Goal: Task Accomplishment & Management: Use online tool/utility

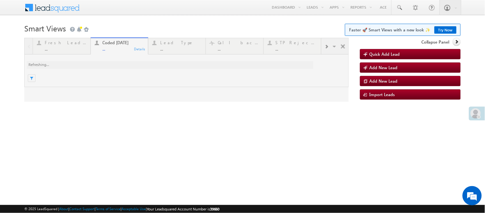
click at [479, 113] on span at bounding box center [476, 113] width 10 height 10
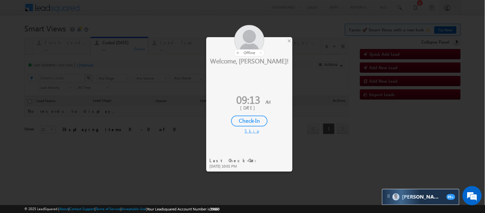
click at [251, 122] on div "Check-In" at bounding box center [249, 120] width 36 height 11
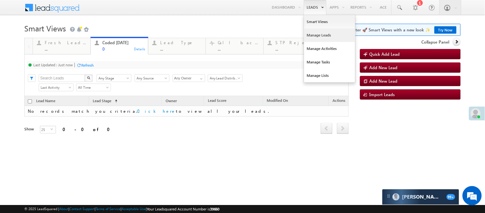
click at [309, 36] on link "Manage Leads" at bounding box center [329, 34] width 51 height 13
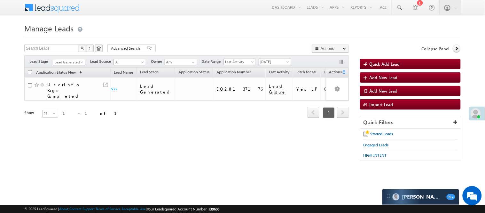
click at [79, 63] on span "Lead Generated" at bounding box center [68, 62] width 30 height 6
click at [74, 106] on link "Code Generated" at bounding box center [69, 108] width 32 height 6
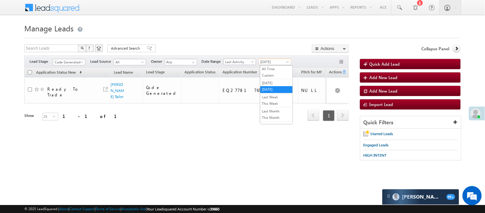
click at [268, 62] on span "[DATE]" at bounding box center [274, 62] width 30 height 6
click at [263, 82] on link "Yesterday" at bounding box center [276, 83] width 32 height 6
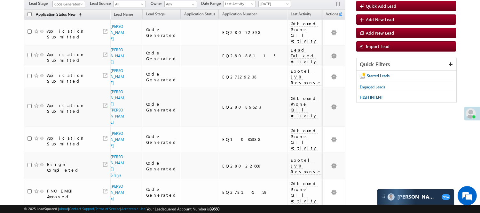
scroll to position [0, 0]
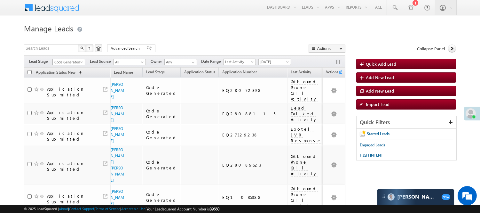
click at [72, 61] on span "Code Generated" at bounding box center [68, 62] width 30 height 6
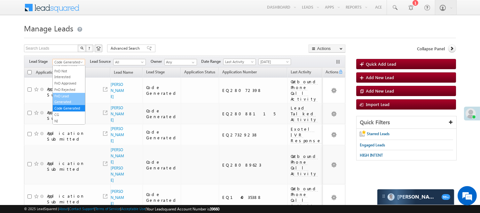
scroll to position [52, 0]
click at [74, 106] on link "Lead Called" at bounding box center [69, 103] width 32 height 6
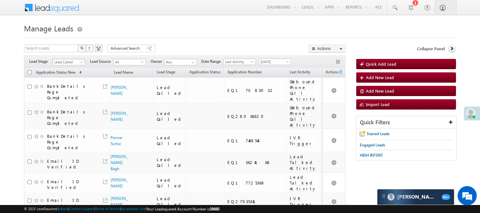
click at [68, 59] on span "Lead Called" at bounding box center [68, 62] width 30 height 6
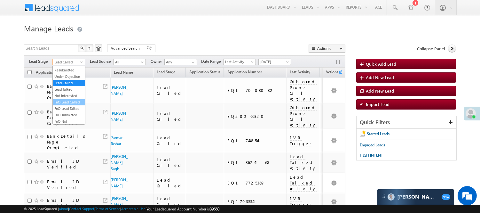
scroll to position [88, 0]
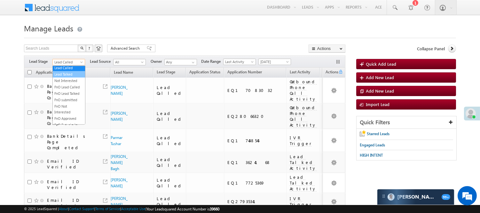
click at [67, 77] on link "Lead Talked" at bounding box center [69, 74] width 32 height 6
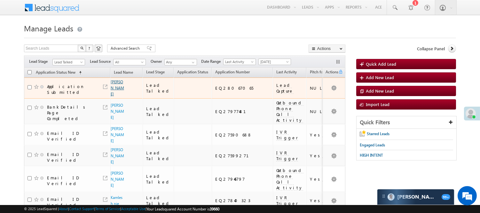
click at [116, 90] on link "[PERSON_NAME]" at bounding box center [117, 87] width 13 height 17
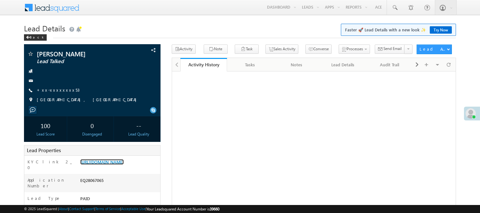
click at [104, 164] on link "[URL][DOMAIN_NAME]" at bounding box center [101, 161] width 43 height 5
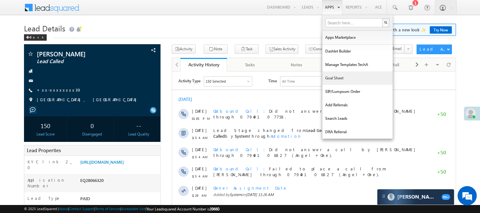
click at [338, 78] on link "Goal Sheet" at bounding box center [357, 77] width 70 height 13
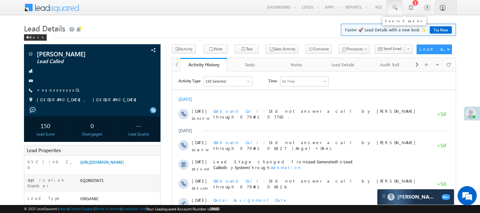
click at [396, 11] on span at bounding box center [394, 7] width 6 height 6
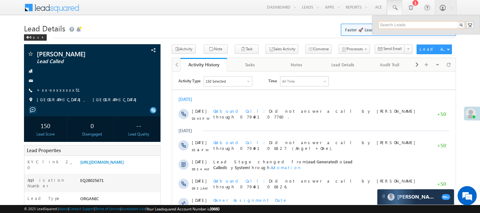
click at [418, 27] on input "text" at bounding box center [421, 25] width 87 height 8
paste input "EQ27785115"
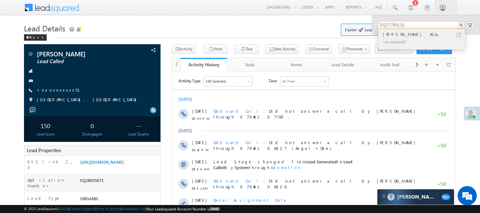
type input "EQ27785115"
click at [413, 34] on div "AYUSH KUMAR VISHUNUKANT AGA..." at bounding box center [424, 34] width 86 height 7
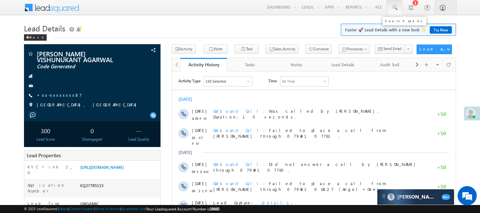
click at [396, 11] on link at bounding box center [394, 7] width 15 height 15
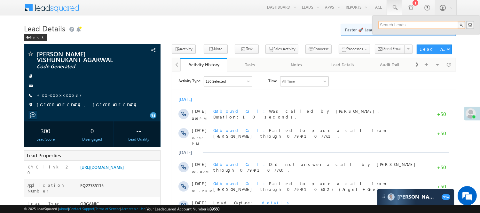
click at [414, 22] on input "text" at bounding box center [421, 25] width 87 height 8
paste input "EQ27781765"
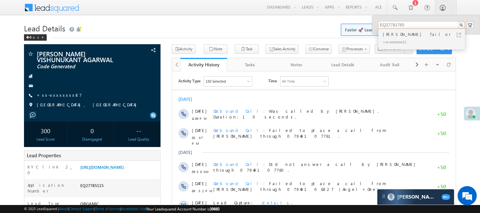
type input "EQ27781765"
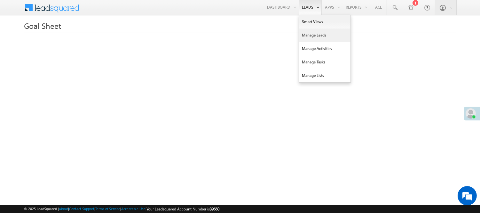
click at [313, 31] on link "Manage Leads" at bounding box center [324, 34] width 51 height 13
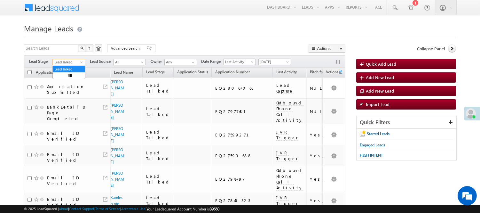
click at [81, 61] on span at bounding box center [82, 63] width 5 height 5
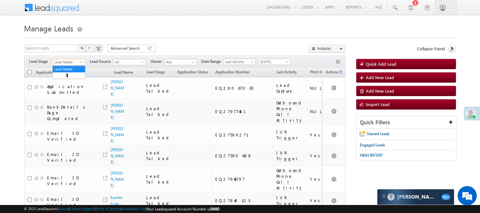
click at [276, 62] on span "[DATE]" at bounding box center [274, 62] width 30 height 6
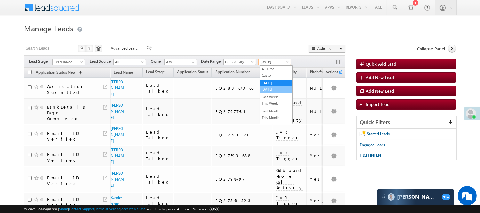
click at [277, 88] on link "Today" at bounding box center [276, 89] width 32 height 6
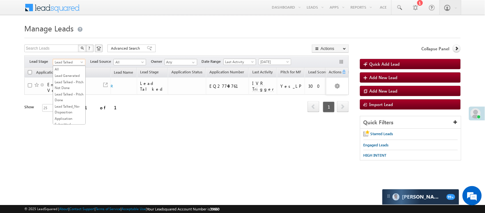
click at [74, 62] on span "Lead Talked" at bounding box center [68, 62] width 30 height 6
click at [74, 108] on link "Code Generated" at bounding box center [69, 108] width 32 height 6
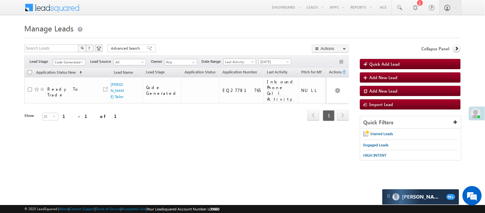
scroll to position [0, 0]
click at [75, 61] on span "Code Generated" at bounding box center [68, 62] width 30 height 6
click at [65, 78] on link "Lead Generated" at bounding box center [69, 76] width 32 height 6
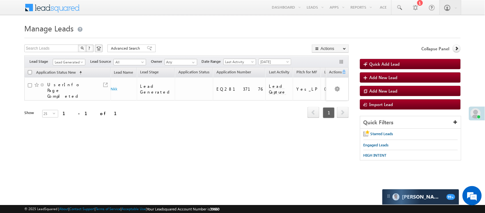
click at [75, 57] on div "Filters Lead Stage All Lead Generated Lead Talked - Pitch Not Done Lead Talked …" at bounding box center [186, 61] width 324 height 12
click at [74, 63] on span "Lead Generated" at bounding box center [68, 62] width 30 height 6
click at [76, 106] on link "Lead Called" at bounding box center [69, 103] width 32 height 6
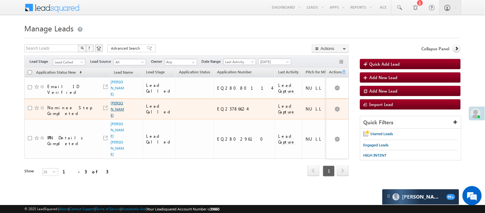
click at [118, 103] on link "Mukul jha" at bounding box center [117, 108] width 13 height 17
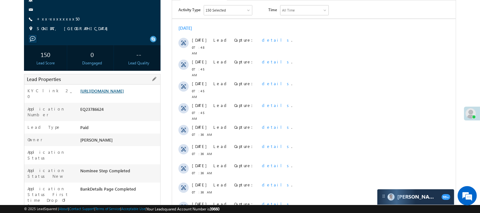
click at [109, 93] on link "https://angelbroking1-pk3em7sa.customui-test.leadsquared.com?leadId=634577c3-de…" at bounding box center [101, 90] width 43 height 5
click at [93, 114] on div "EQ23786624" at bounding box center [120, 110] width 82 height 9
copy div "EQ23786624"
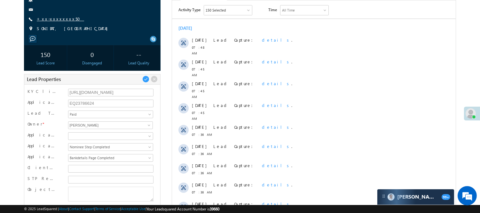
click at [51, 21] on link "+xx-xxxxxxxx50" at bounding box center [60, 18] width 47 height 5
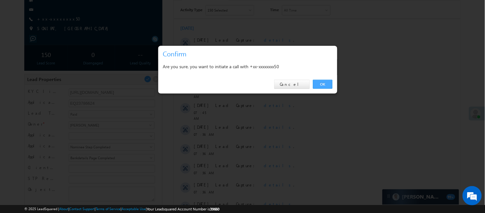
click at [323, 82] on link "OK" at bounding box center [322, 84] width 19 height 9
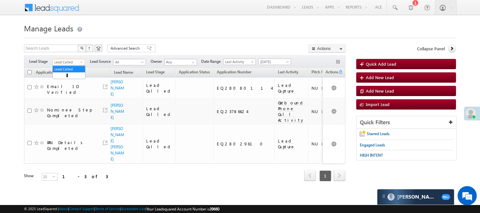
click at [69, 63] on span "Lead Called" at bounding box center [68, 62] width 30 height 6
click at [65, 73] on link "Lead Generated" at bounding box center [69, 76] width 32 height 6
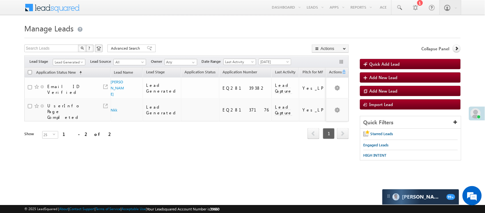
click at [68, 58] on div "Filters Lead Stage All Lead Generated Lead Talked - Pitch Not Done Lead Talked …" at bounding box center [186, 61] width 324 height 12
click at [68, 65] on body "Menu Nisha Anand Yadav Nisha .Yada v@ang elbro king. com" at bounding box center [242, 90] width 485 height 181
click at [65, 106] on link "Code Generated" at bounding box center [69, 108] width 32 height 6
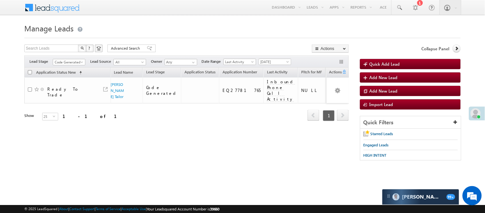
click at [64, 58] on div "Filters Lead Stage All Lead Generated Lead Talked - Pitch Not Done Lead Talked …" at bounding box center [186, 61] width 324 height 12
click at [66, 60] on span "Code Generated" at bounding box center [68, 62] width 30 height 6
click at [68, 78] on link "Lead Generated" at bounding box center [69, 76] width 32 height 6
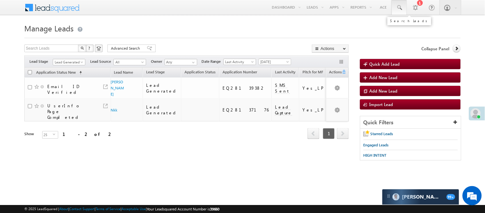
click at [403, 7] on link at bounding box center [399, 7] width 15 height 15
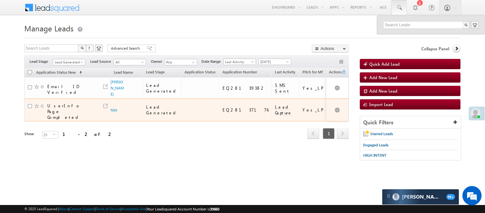
click at [120, 107] on span "Nkk" at bounding box center [118, 110] width 14 height 6
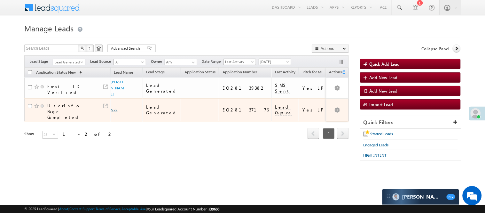
click at [114, 107] on link "Nkk" at bounding box center [114, 109] width 7 height 5
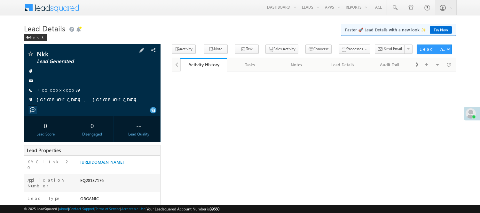
click at [53, 93] on span "+xx-xxxxxxxx39" at bounding box center [59, 90] width 44 height 6
click at [54, 88] on link "+xx-xxxxxxxx39" at bounding box center [59, 89] width 44 height 5
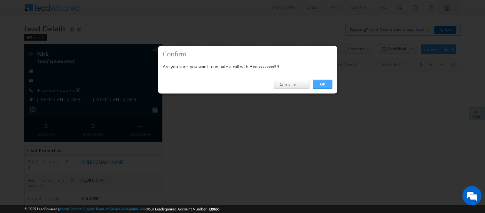
click at [325, 83] on link "OK" at bounding box center [322, 84] width 19 height 9
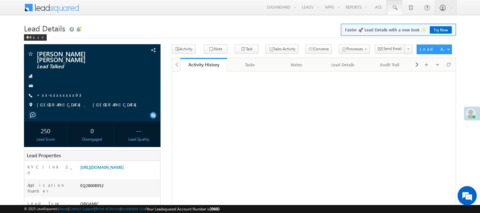
click at [393, 7] on span at bounding box center [394, 7] width 6 height 6
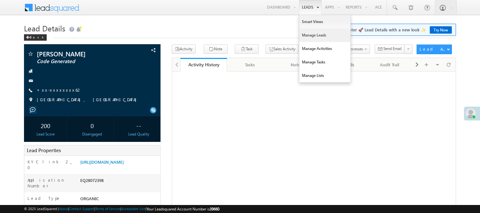
click at [316, 34] on link "Manage Leads" at bounding box center [324, 34] width 51 height 13
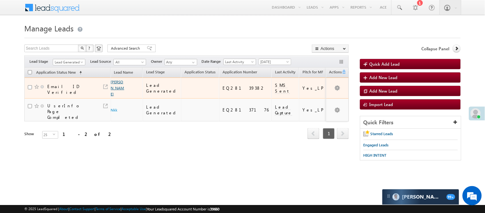
click at [116, 95] on link "Shyanu rajput" at bounding box center [117, 87] width 13 height 17
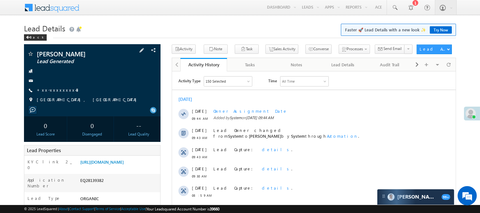
click at [55, 86] on div "Shyanu rajput Lead Generated +xx-xxxxxxxx43" at bounding box center [92, 79] width 130 height 56
click at [59, 91] on link "+xx-xxxxxxxx43" at bounding box center [58, 89] width 42 height 5
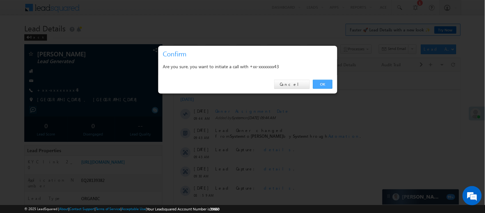
click at [324, 86] on link "OK" at bounding box center [322, 84] width 19 height 9
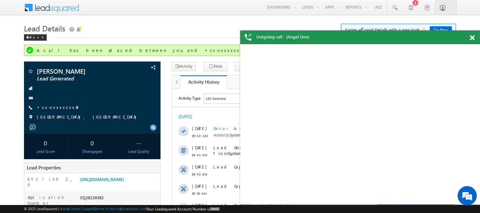
click at [473, 36] on span at bounding box center [472, 37] width 5 height 5
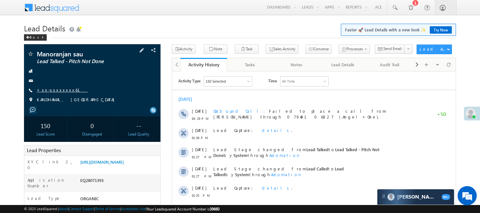
click at [56, 91] on link "+xx-xxxxxxxx61" at bounding box center [62, 89] width 51 height 5
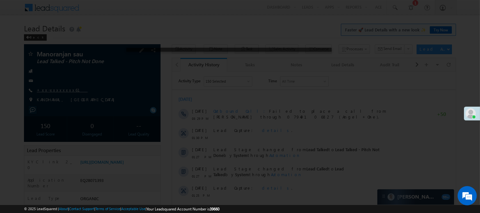
click at [58, 87] on div at bounding box center [240, 106] width 480 height 213
click at [57, 87] on div at bounding box center [240, 106] width 480 height 213
click at [53, 93] on div at bounding box center [240, 106] width 480 height 213
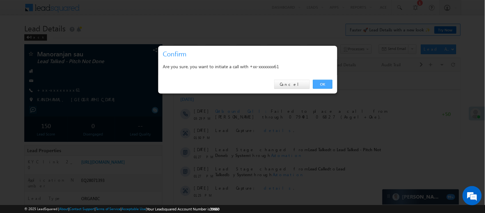
click at [324, 83] on link "OK" at bounding box center [322, 84] width 19 height 9
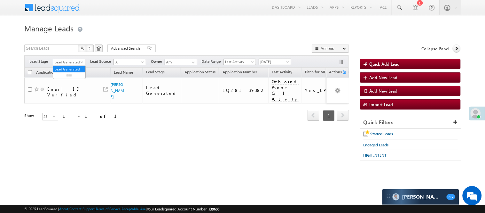
click at [74, 60] on span "Lead Generated" at bounding box center [68, 62] width 30 height 6
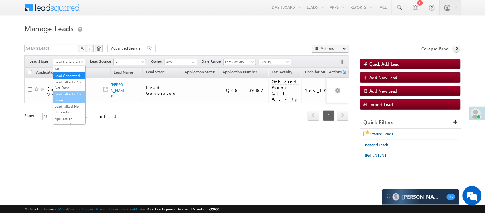
scroll to position [159, 0]
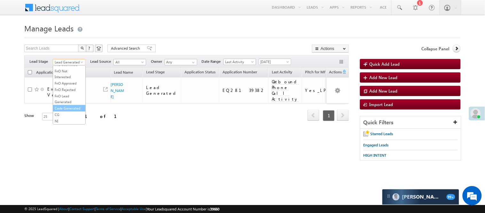
click at [69, 105] on link "Code Generated" at bounding box center [69, 108] width 32 height 6
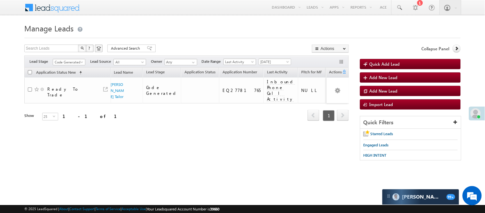
click at [68, 57] on div "Filters Lead Stage All Lead Generated Lead Talked - Pitch Not Done Lead Talked …" at bounding box center [186, 61] width 324 height 12
click at [70, 62] on span "Code Generated" at bounding box center [68, 62] width 30 height 6
click at [67, 71] on link "Lead Called" at bounding box center [69, 68] width 32 height 6
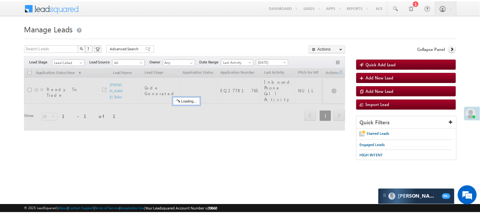
scroll to position [0, 0]
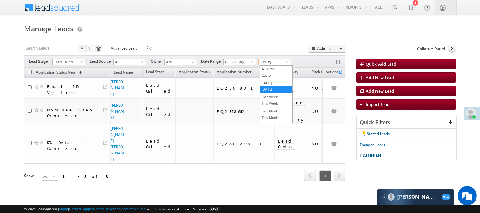
click at [268, 64] on span "[DATE]" at bounding box center [274, 62] width 30 height 6
click at [271, 84] on link "[DATE]" at bounding box center [276, 83] width 32 height 6
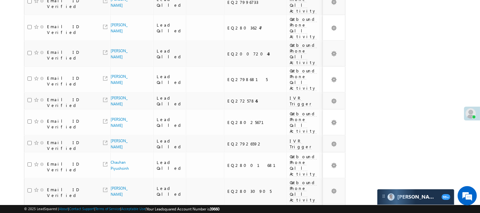
scroll to position [491, 0]
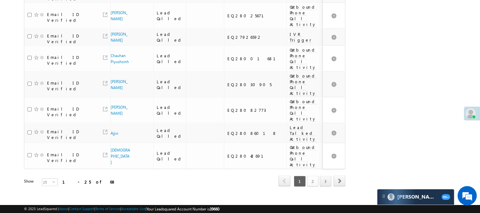
click at [311, 175] on link "2" at bounding box center [313, 180] width 12 height 11
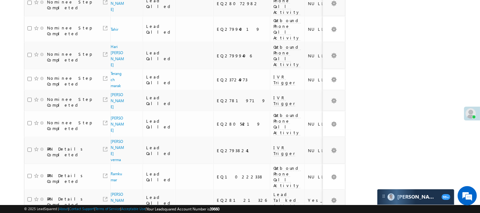
scroll to position [224, 0]
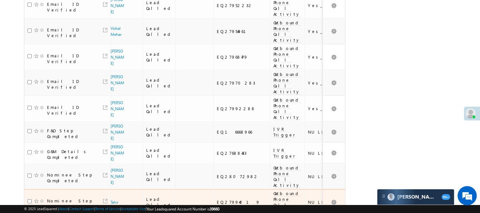
scroll to position [437, 0]
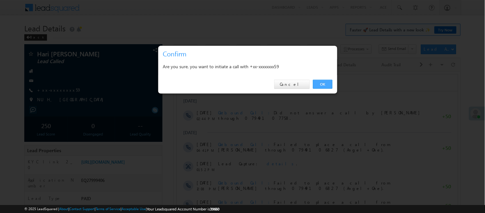
click at [320, 88] on link "OK" at bounding box center [322, 84] width 19 height 9
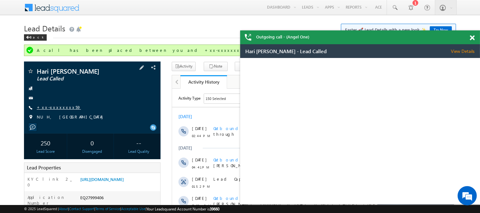
click at [51, 105] on link "+xx-xxxxxxxx59" at bounding box center [59, 106] width 44 height 5
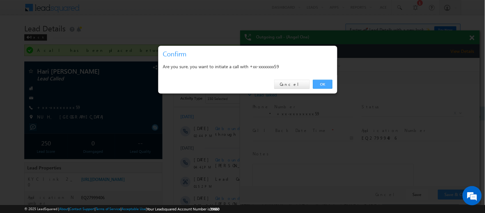
click at [325, 80] on link "OK" at bounding box center [322, 84] width 19 height 9
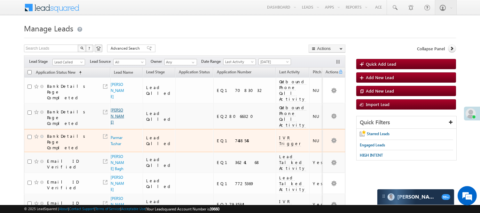
click at [110, 114] on td "[PERSON_NAME]" at bounding box center [126, 116] width 32 height 26
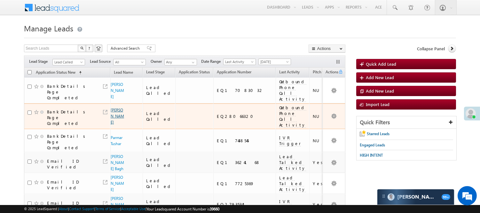
click at [115, 117] on link "[PERSON_NAME]" at bounding box center [117, 115] width 13 height 17
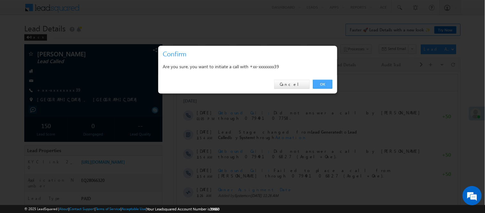
click at [321, 88] on link "OK" at bounding box center [322, 84] width 19 height 9
